Goal: Task Accomplishment & Management: Use online tool/utility

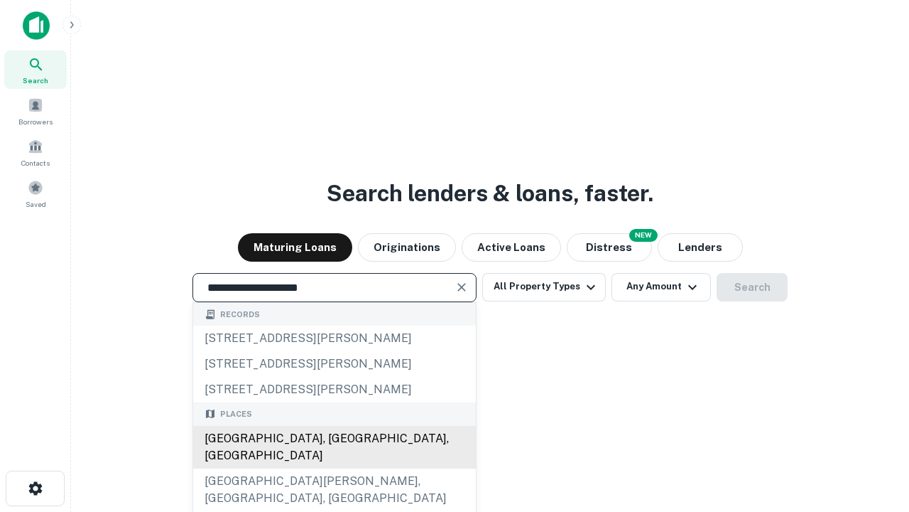
click at [334, 468] on div "[GEOGRAPHIC_DATA], [GEOGRAPHIC_DATA], [GEOGRAPHIC_DATA]" at bounding box center [334, 447] width 283 height 43
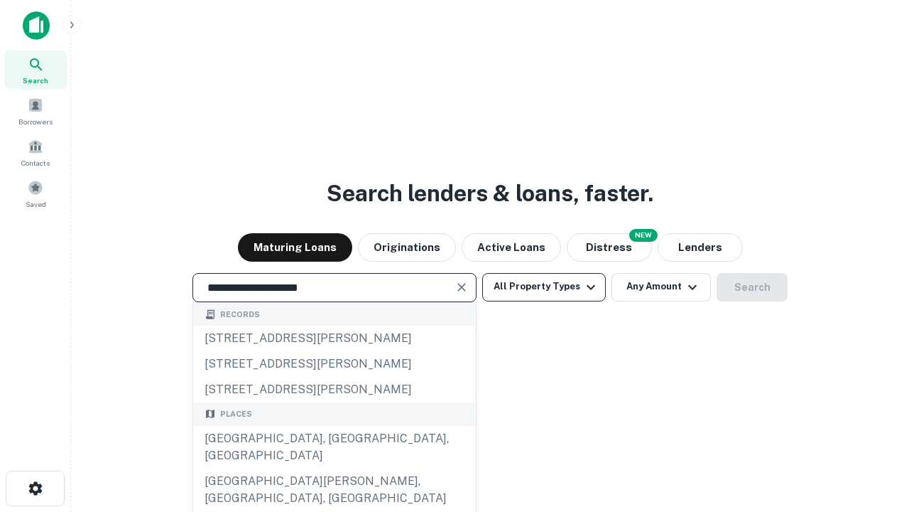
type input "**********"
click at [544, 286] on button "All Property Types" at bounding box center [544, 287] width 124 height 28
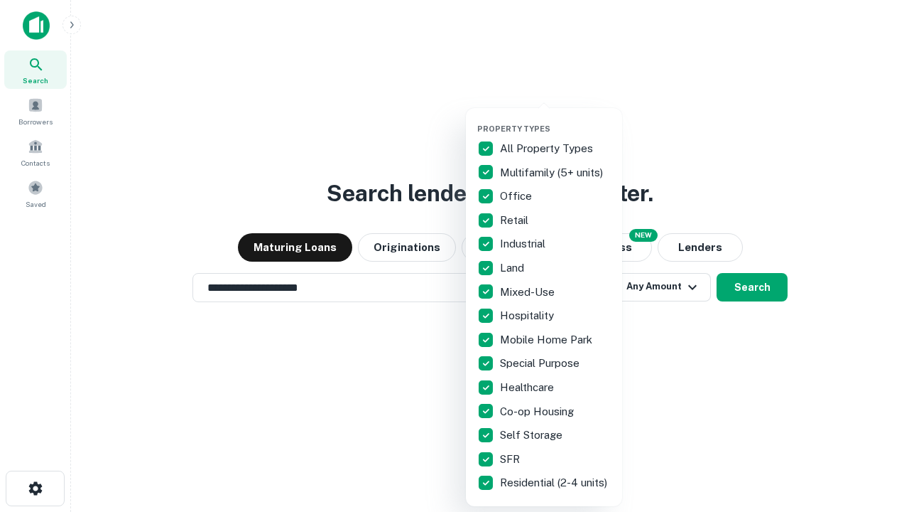
click at [556, 119] on button "button" at bounding box center [555, 119] width 156 height 1
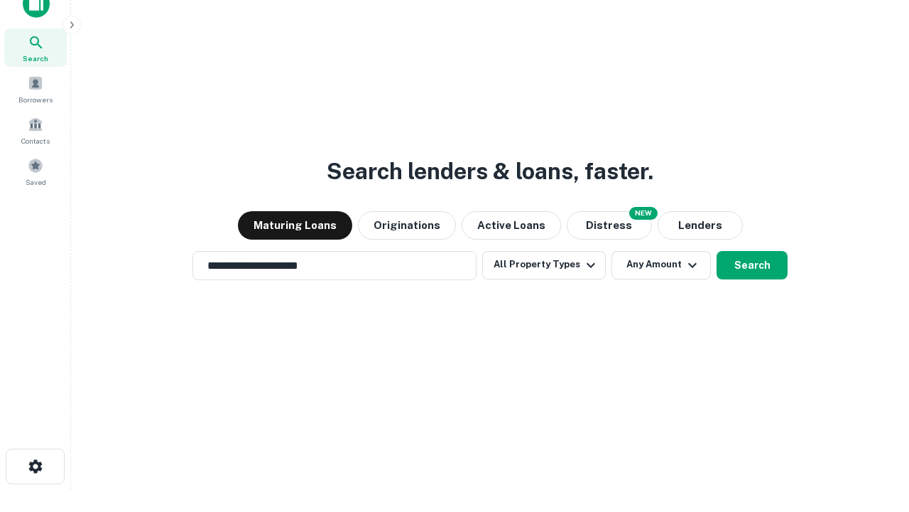
scroll to position [9, 171]
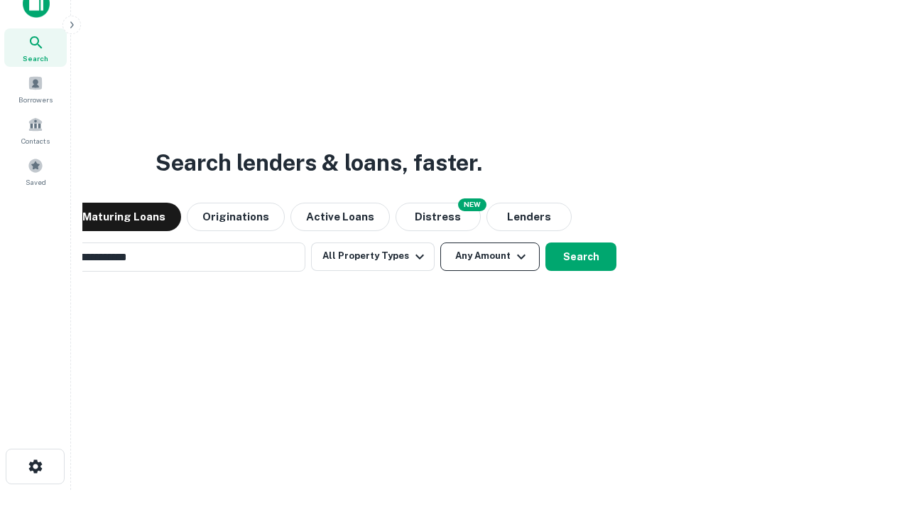
click at [440, 242] on button "Any Amount" at bounding box center [489, 256] width 99 height 28
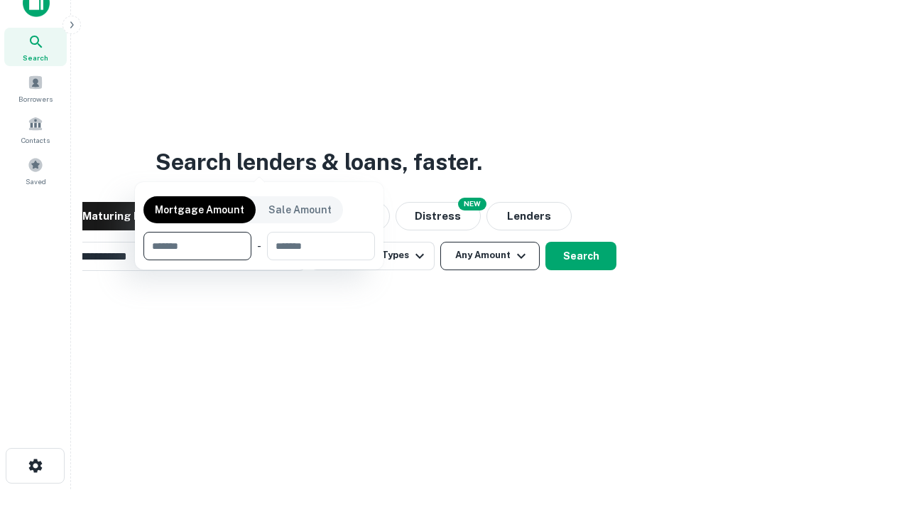
scroll to position [102, 402]
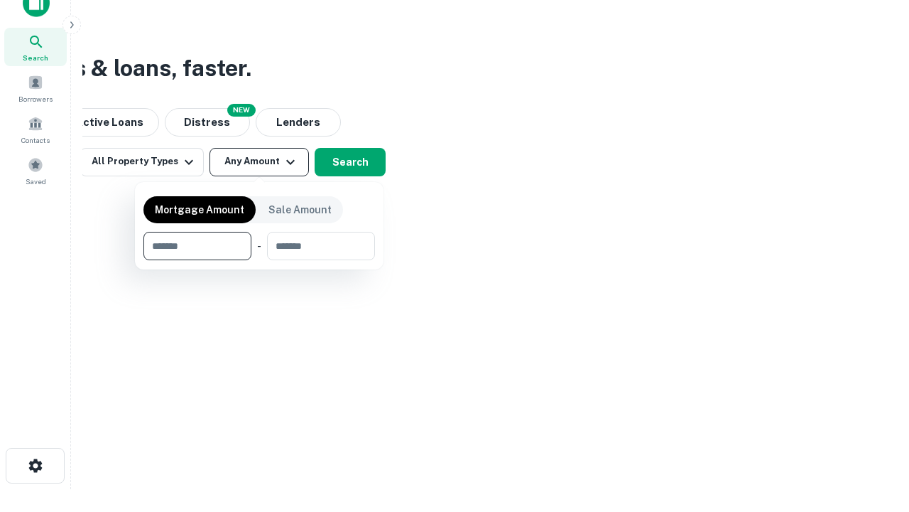
type input "*******"
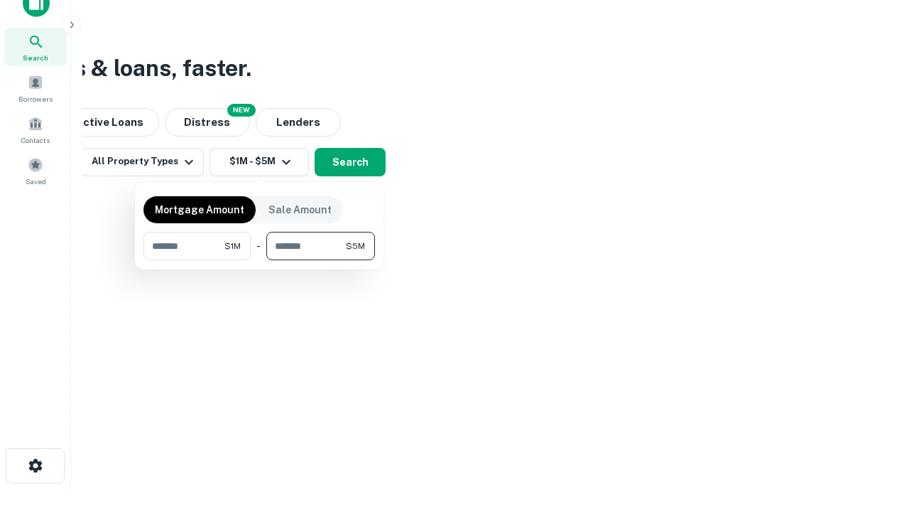
type input "*******"
click at [259, 260] on button "button" at bounding box center [260, 260] width 232 height 1
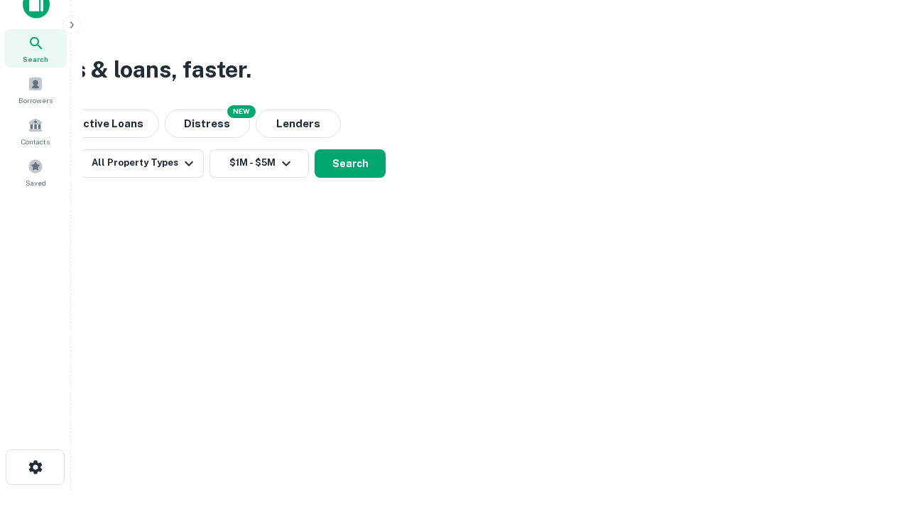
scroll to position [9, 262]
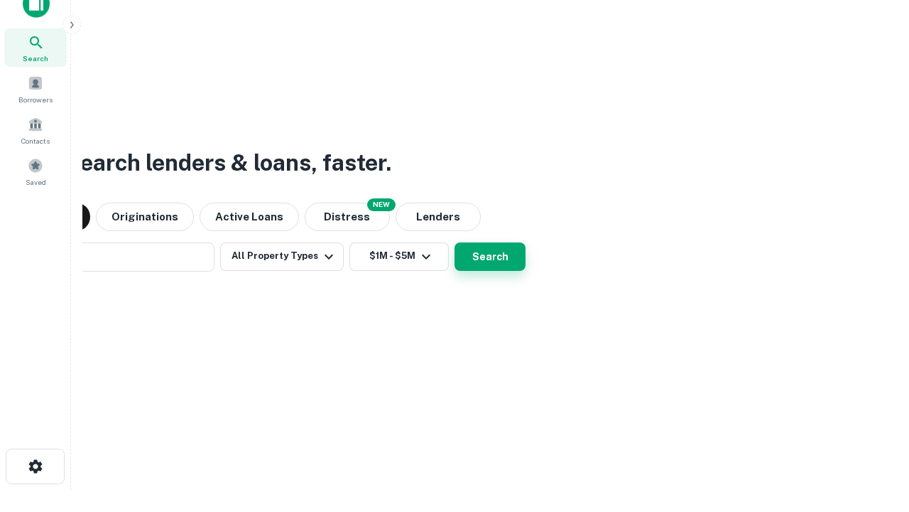
click at [455, 242] on button "Search" at bounding box center [490, 256] width 71 height 28
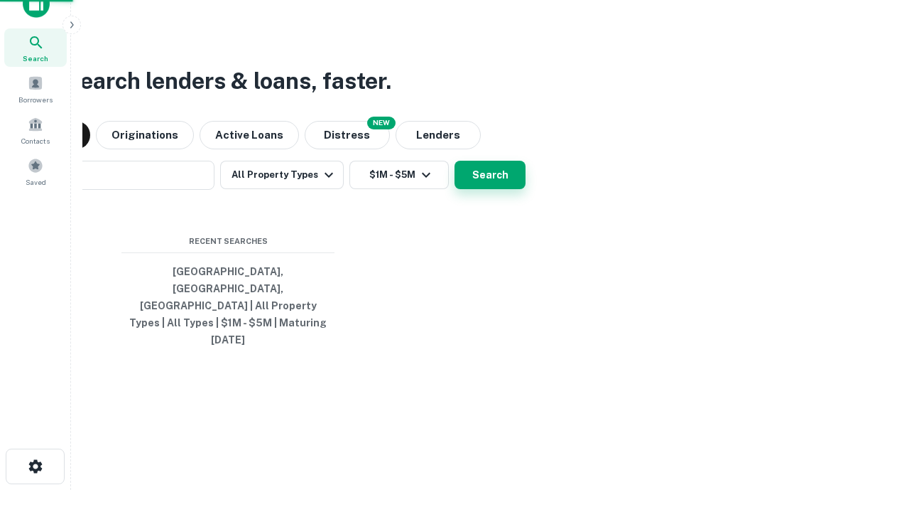
scroll to position [38, 402]
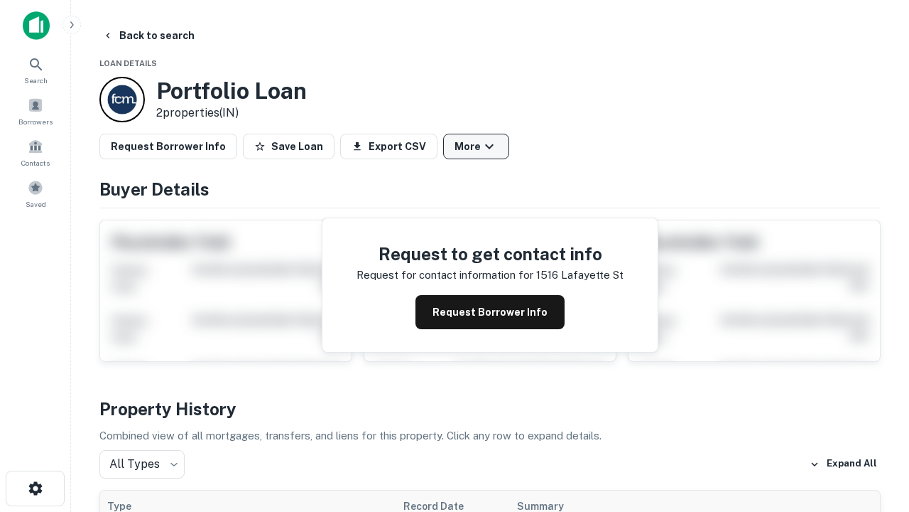
click at [476, 146] on button "More" at bounding box center [476, 147] width 66 height 26
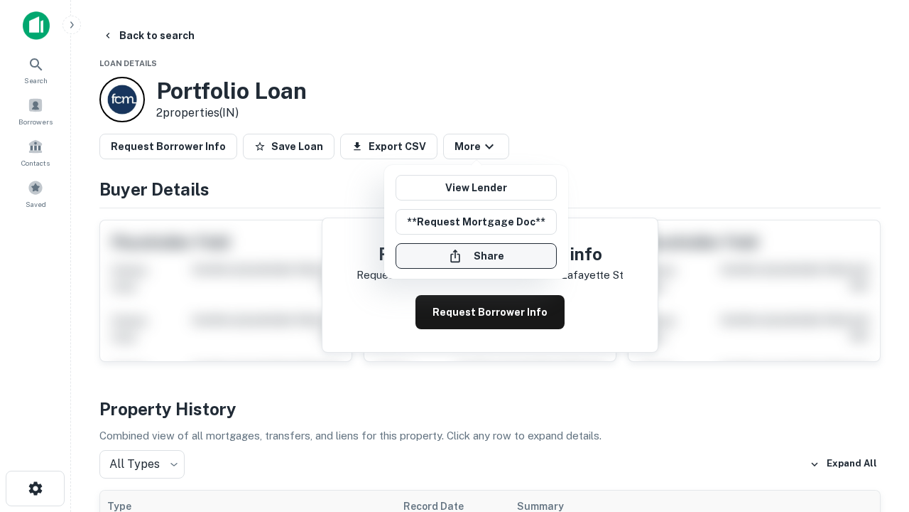
click at [476, 256] on button "Share" at bounding box center [476, 256] width 161 height 26
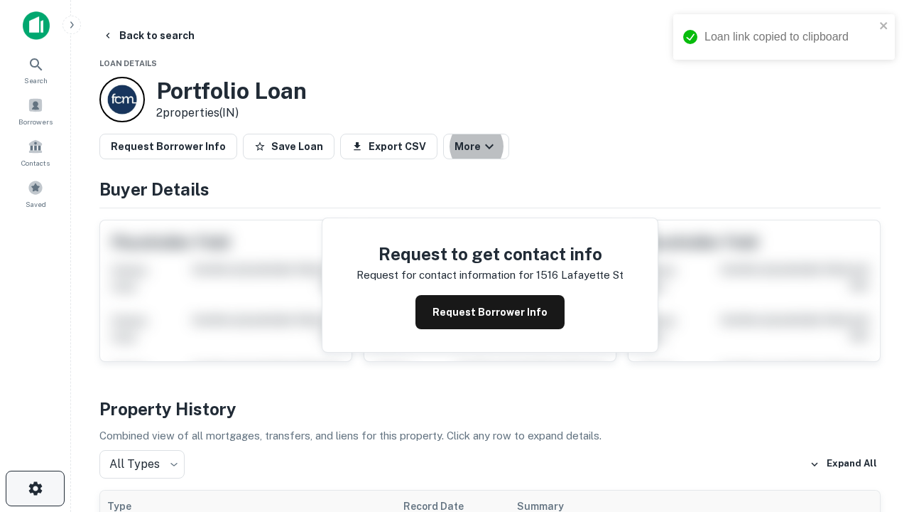
click at [35, 488] on icon "button" at bounding box center [35, 488] width 17 height 17
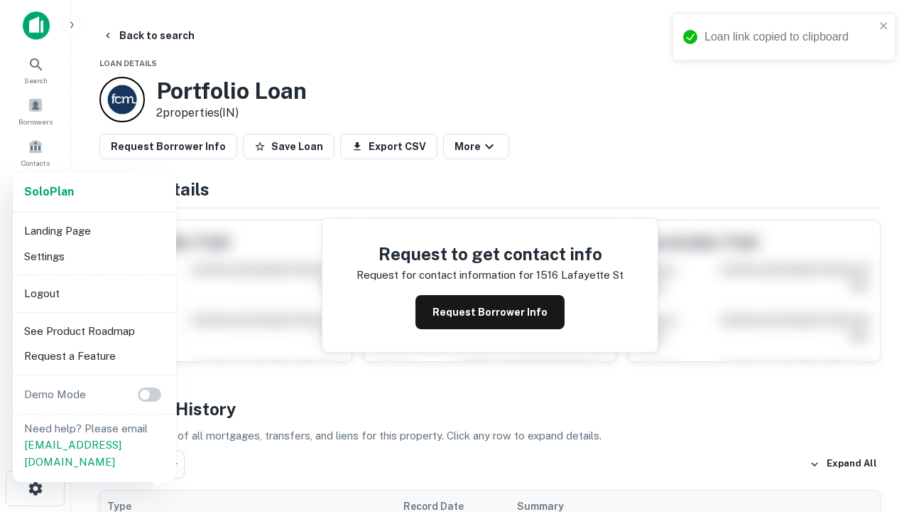
click at [94, 293] on li "Logout" at bounding box center [94, 294] width 152 height 26
